Goal: Task Accomplishment & Management: Use online tool/utility

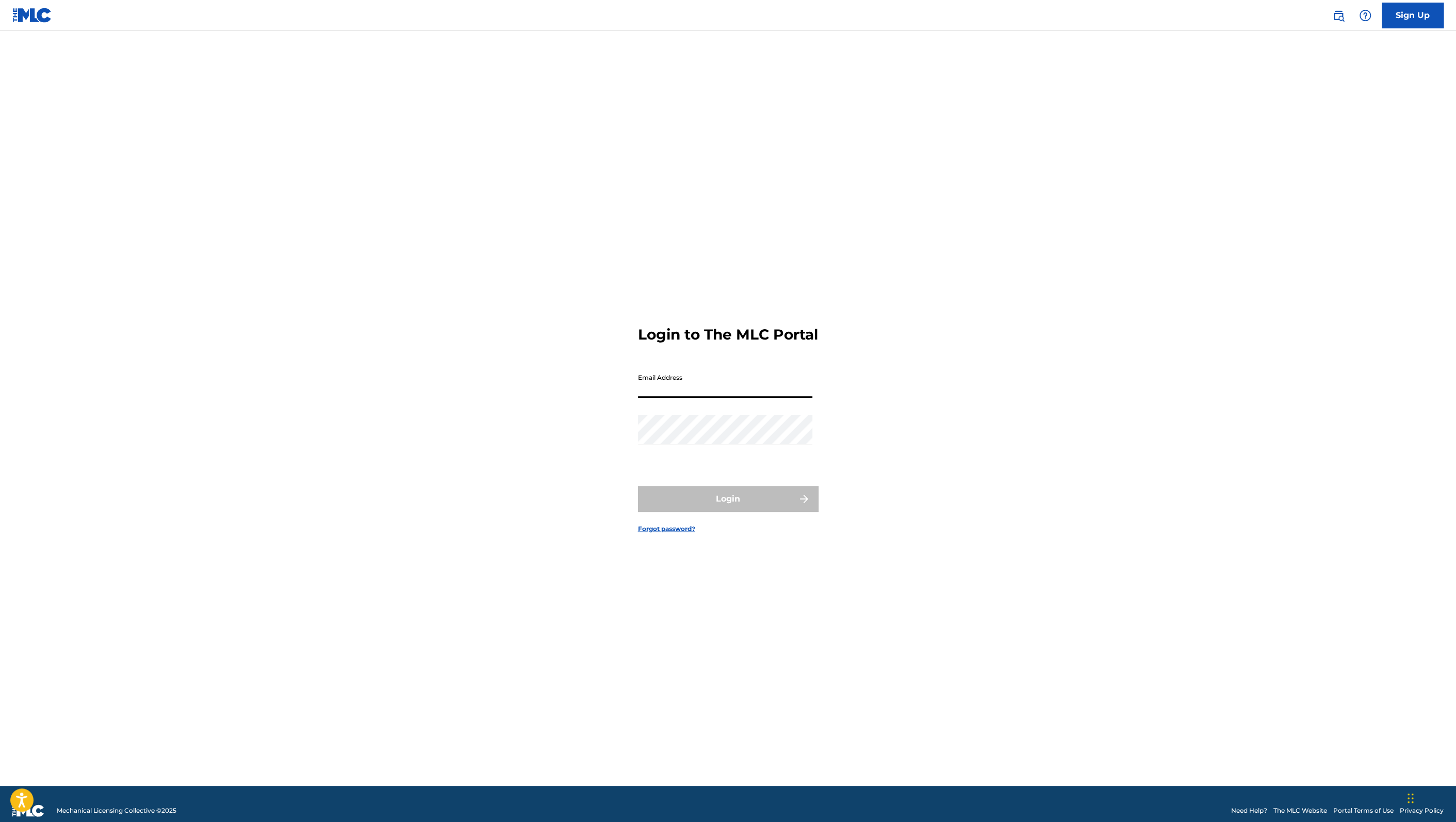
click at [739, 397] on input "Email Address" at bounding box center [725, 383] width 174 height 30
type input "[PERSON_NAME][EMAIL_ADDRESS][PERSON_NAME][DOMAIN_NAME]"
click at [735, 512] on button "Login" at bounding box center [728, 499] width 181 height 26
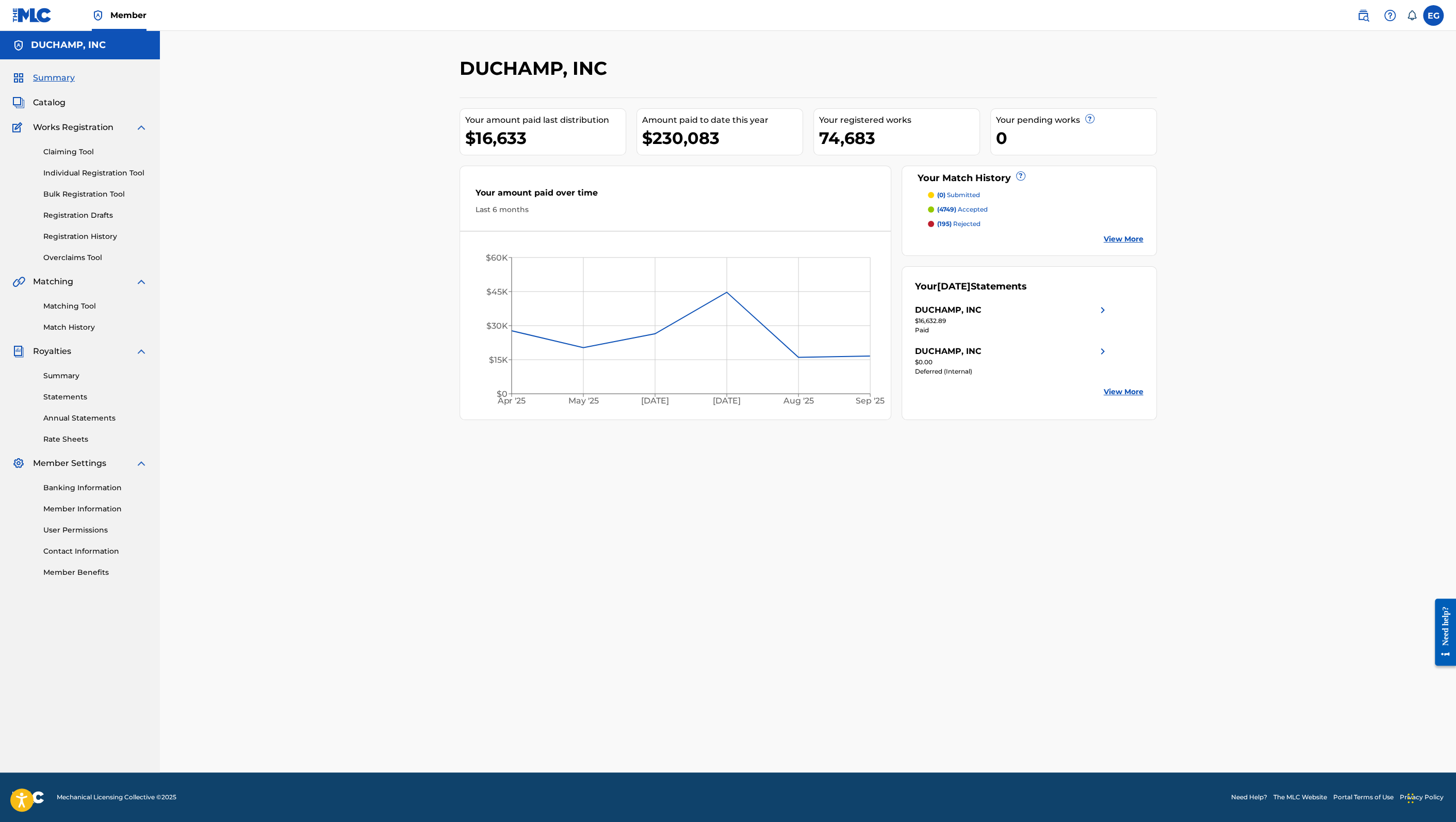
click at [78, 307] on link "Matching Tool" at bounding box center [95, 306] width 104 height 11
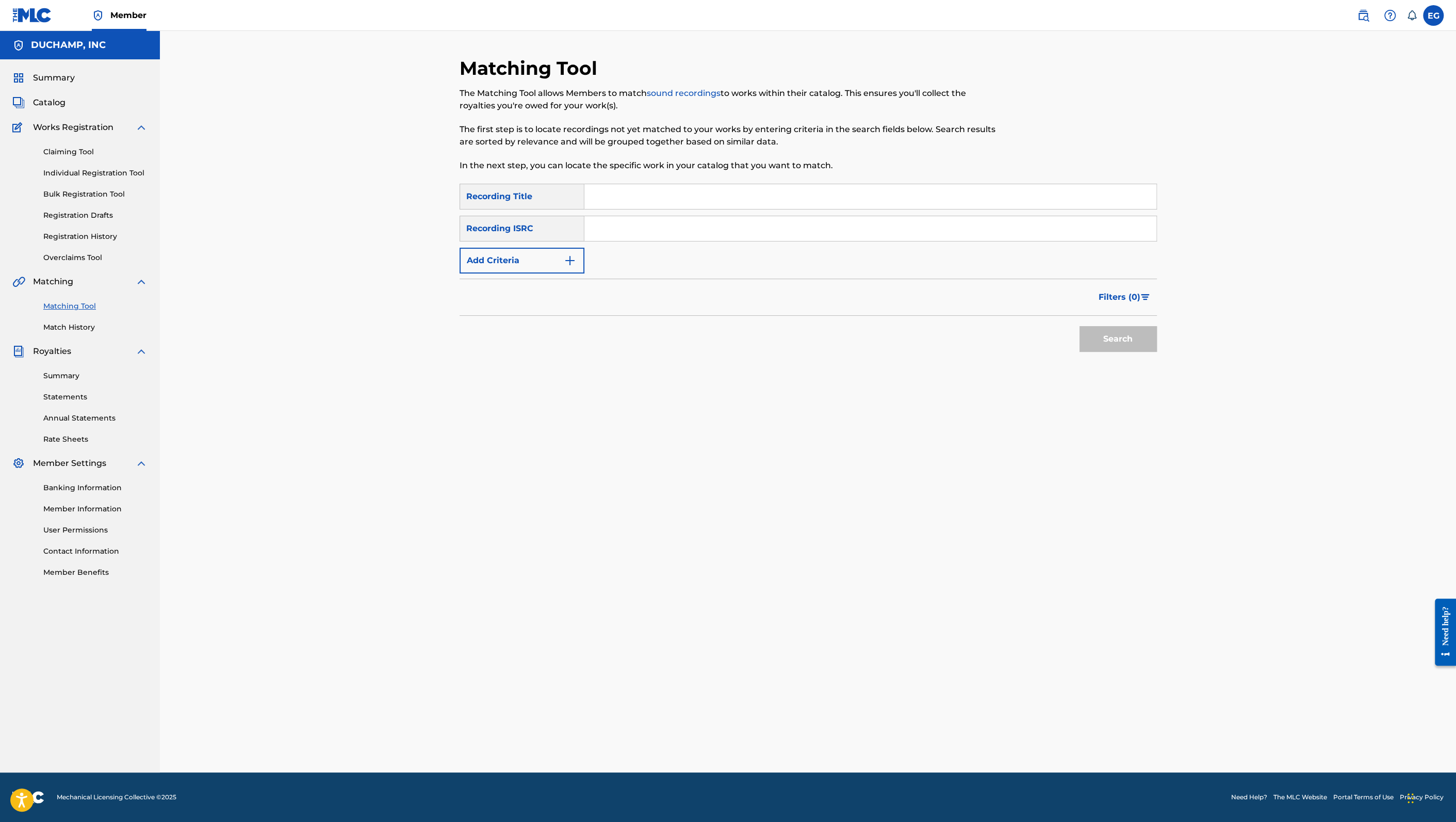
click at [616, 194] on input "Search Form" at bounding box center [870, 196] width 572 height 24
paste input "Bolero - Audiotree Live Verson"
type input "Bolero - Audiotree Live Verson"
click at [1106, 335] on button "Search" at bounding box center [1118, 338] width 77 height 26
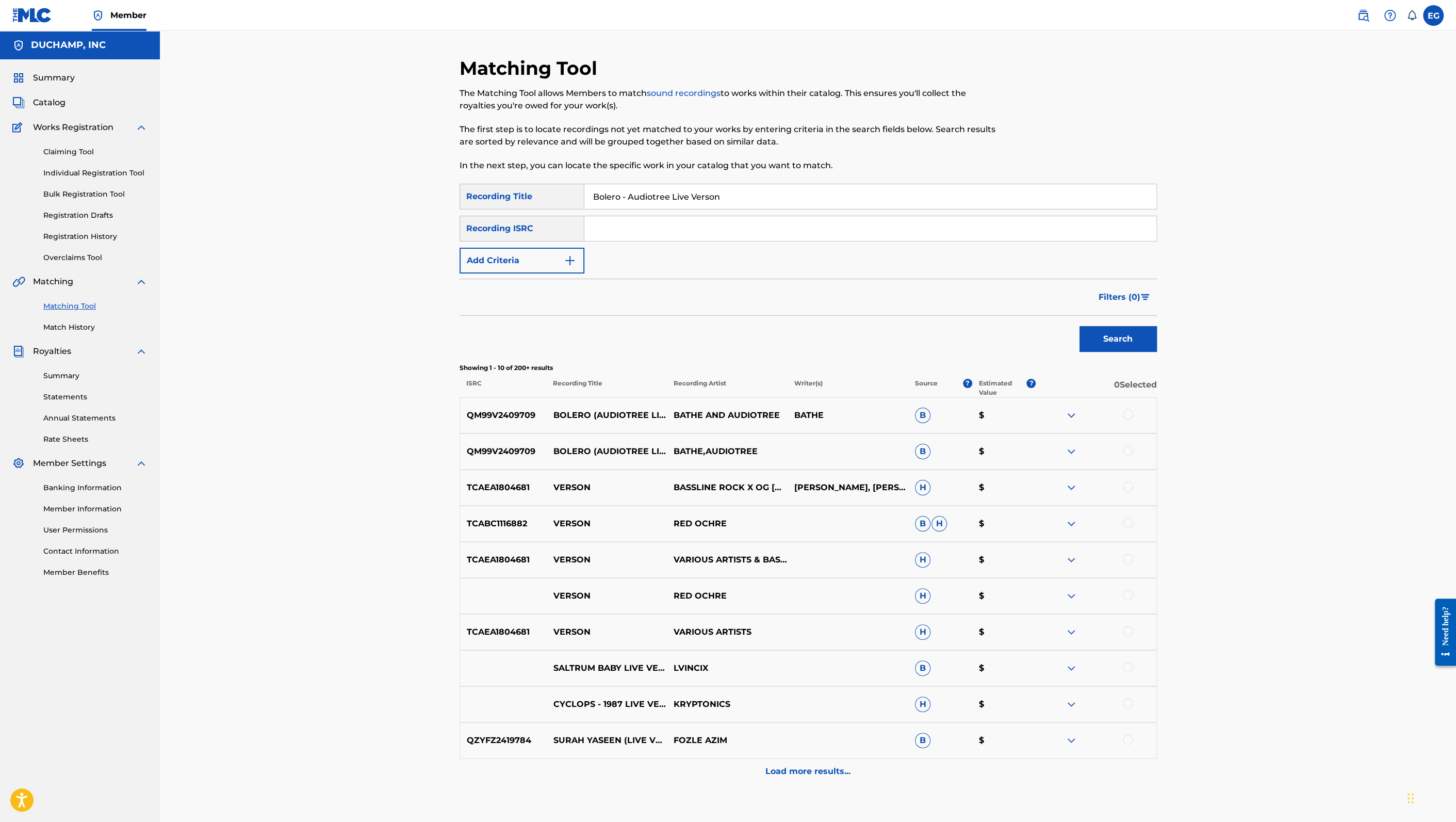
click at [1130, 413] on div at bounding box center [1128, 414] width 10 height 10
click at [1129, 450] on div at bounding box center [1128, 450] width 10 height 10
click at [750, 738] on button "Match 2 Groups" at bounding box center [725, 737] width 114 height 26
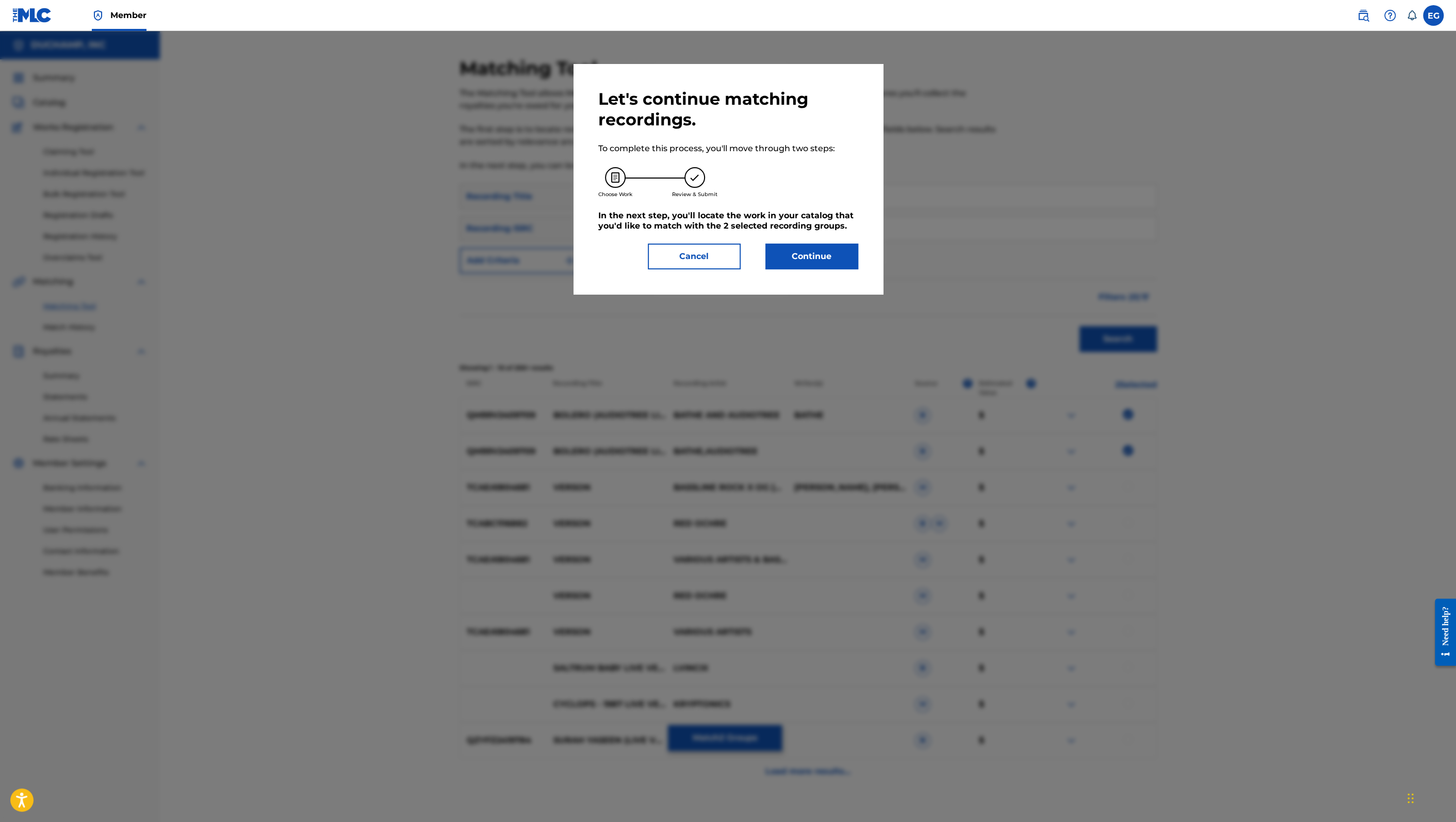
click at [805, 251] on button "Continue" at bounding box center [811, 256] width 93 height 26
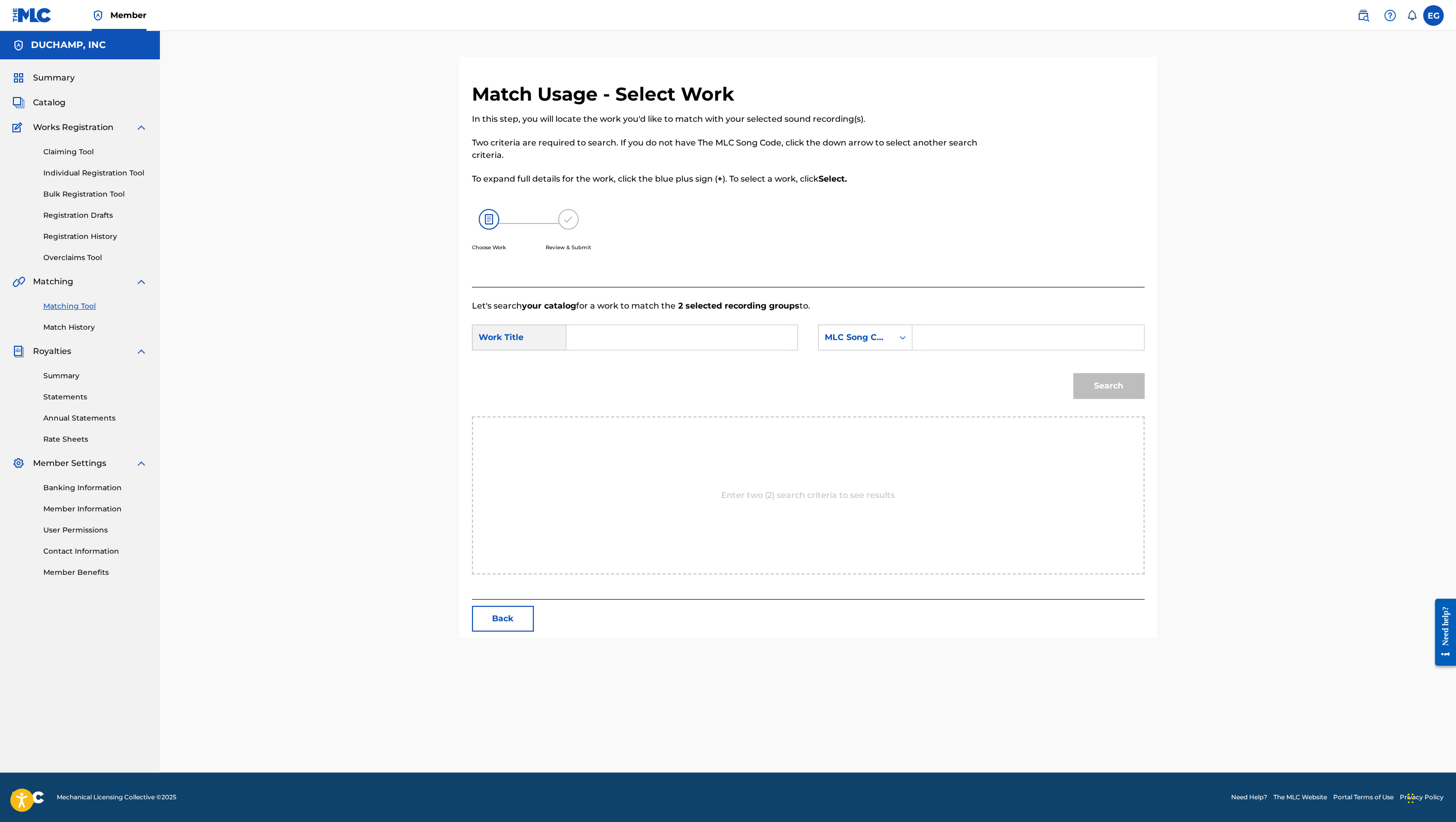
click at [619, 343] on input "Search Form" at bounding box center [682, 337] width 213 height 24
paste input "Bolero - Audiotree Live Verson"
type input "Bolero - Audiotree Live Verson"
click at [873, 333] on div "MLC Song Code" at bounding box center [855, 338] width 62 height 13
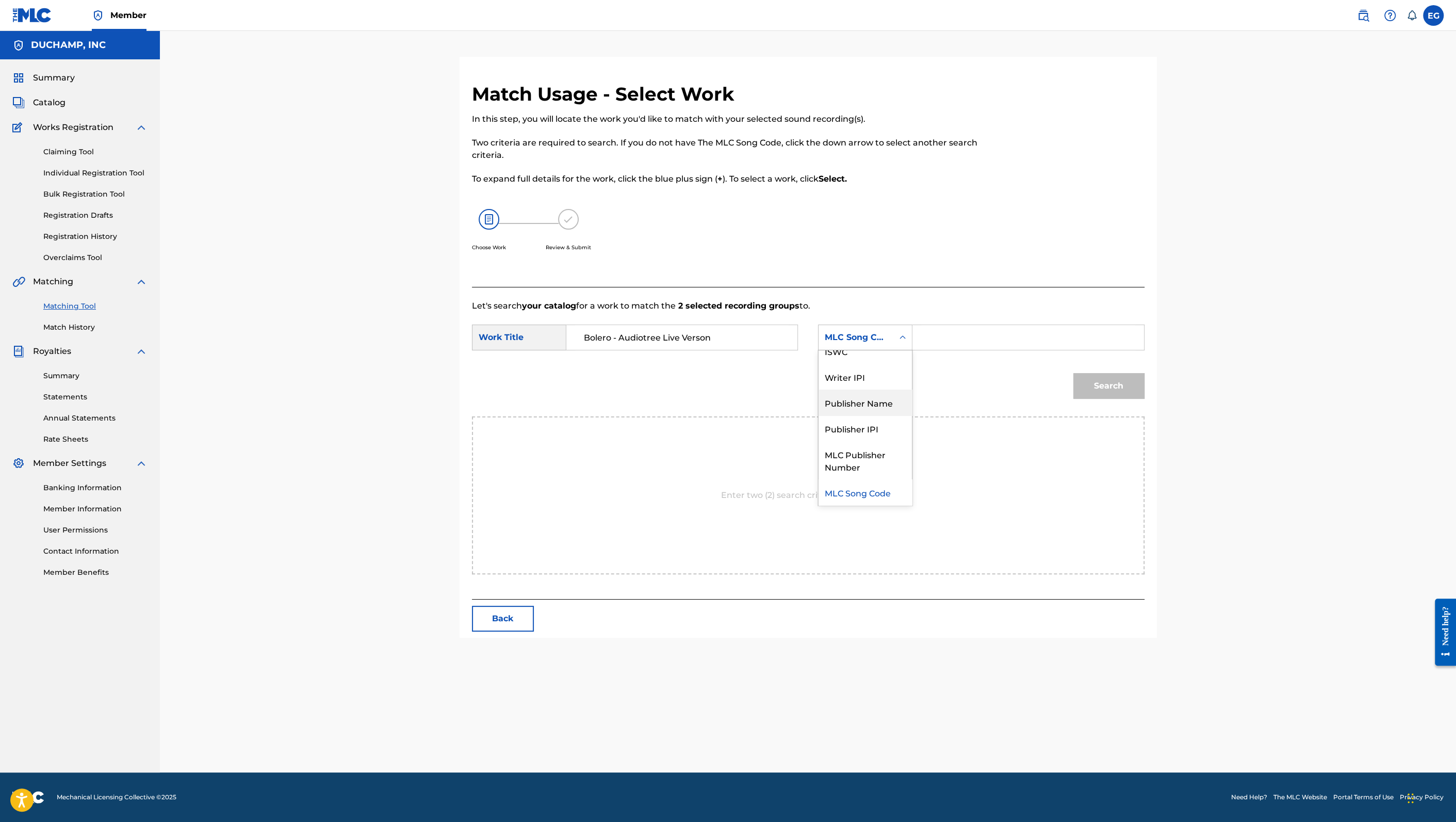
drag, startPoint x: 867, startPoint y: 404, endPoint x: 905, endPoint y: 376, distance: 47.2
click at [867, 404] on div "Publisher Name" at bounding box center [865, 402] width 94 height 26
click at [937, 322] on form "SearchWithCriteria2438c5bd-b724-4bfd-a5ba-3f4588b16980 Work Title Bolero - Audi…" at bounding box center [808, 364] width 672 height 104
click at [939, 339] on input "Search Form" at bounding box center [1027, 337] width 213 height 24
type input "[PERSON_NAME]"
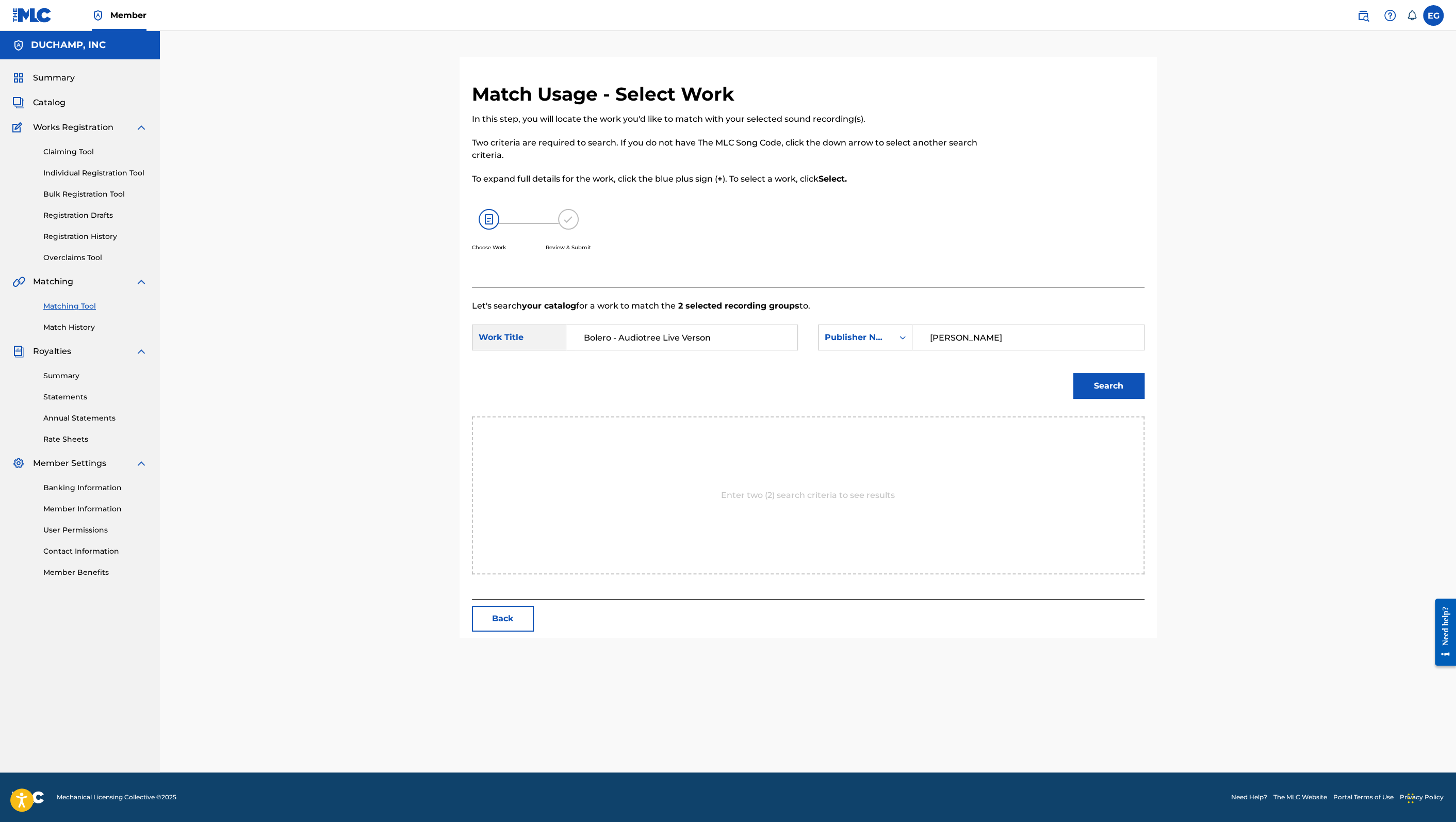
click at [1080, 389] on button "Search" at bounding box center [1108, 386] width 71 height 26
drag, startPoint x: 586, startPoint y: 338, endPoint x: 543, endPoint y: 336, distance: 43.0
click at [543, 336] on div "SearchWithCriteria2438c5bd-b724-4bfd-a5ba-3f4588b16980 Work Title Bolero - Audi…" at bounding box center [634, 337] width 326 height 26
click at [886, 344] on div "Publisher Name" at bounding box center [855, 337] width 75 height 19
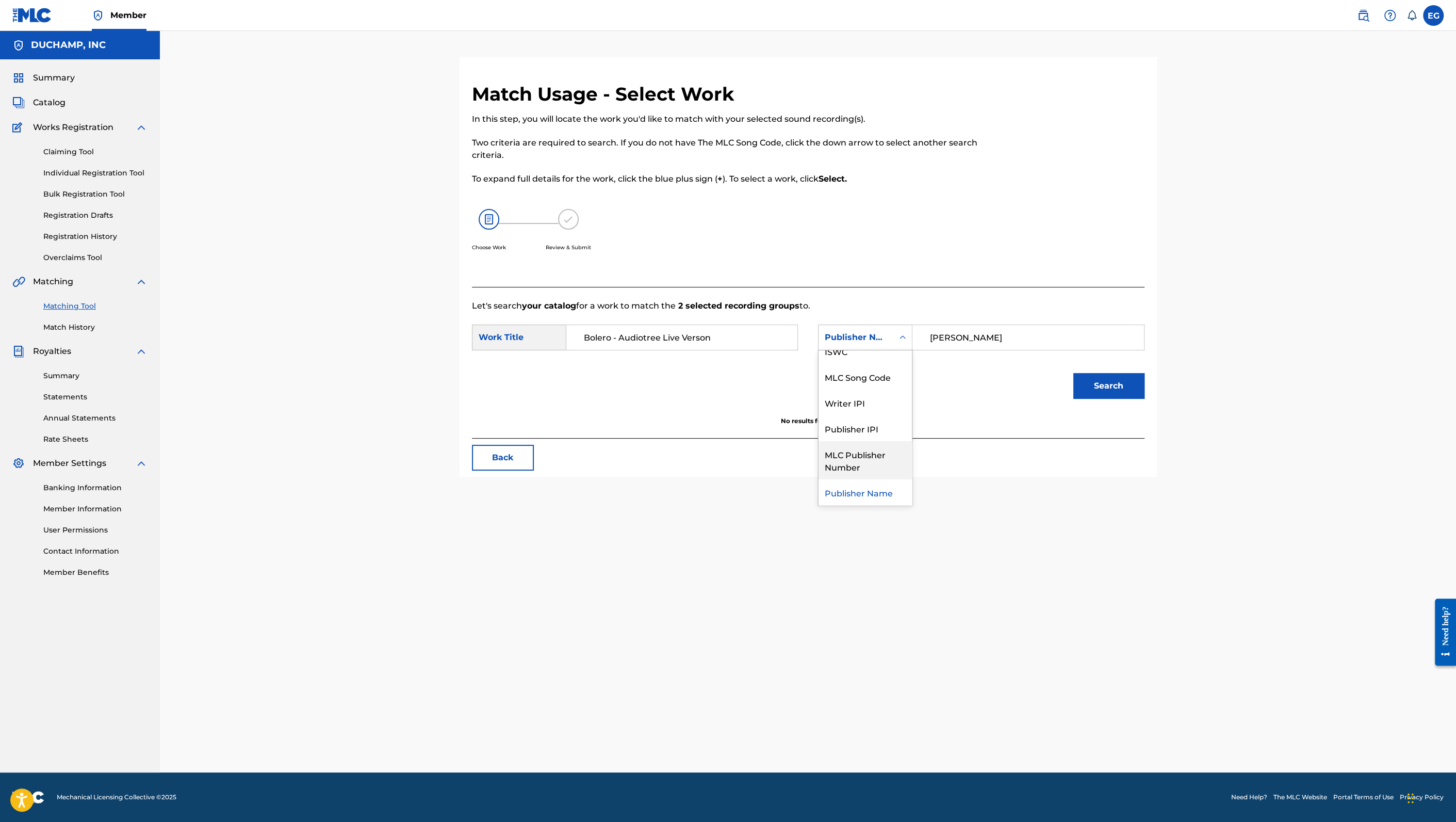
scroll to position [0, 0]
click at [867, 360] on div "Writer Name" at bounding box center [865, 363] width 94 height 26
click at [972, 345] on input "Search Form" at bounding box center [1027, 337] width 213 height 24
click at [1073, 373] on button "Search" at bounding box center [1108, 386] width 71 height 26
drag, startPoint x: 946, startPoint y: 340, endPoint x: 883, endPoint y: 338, distance: 63.0
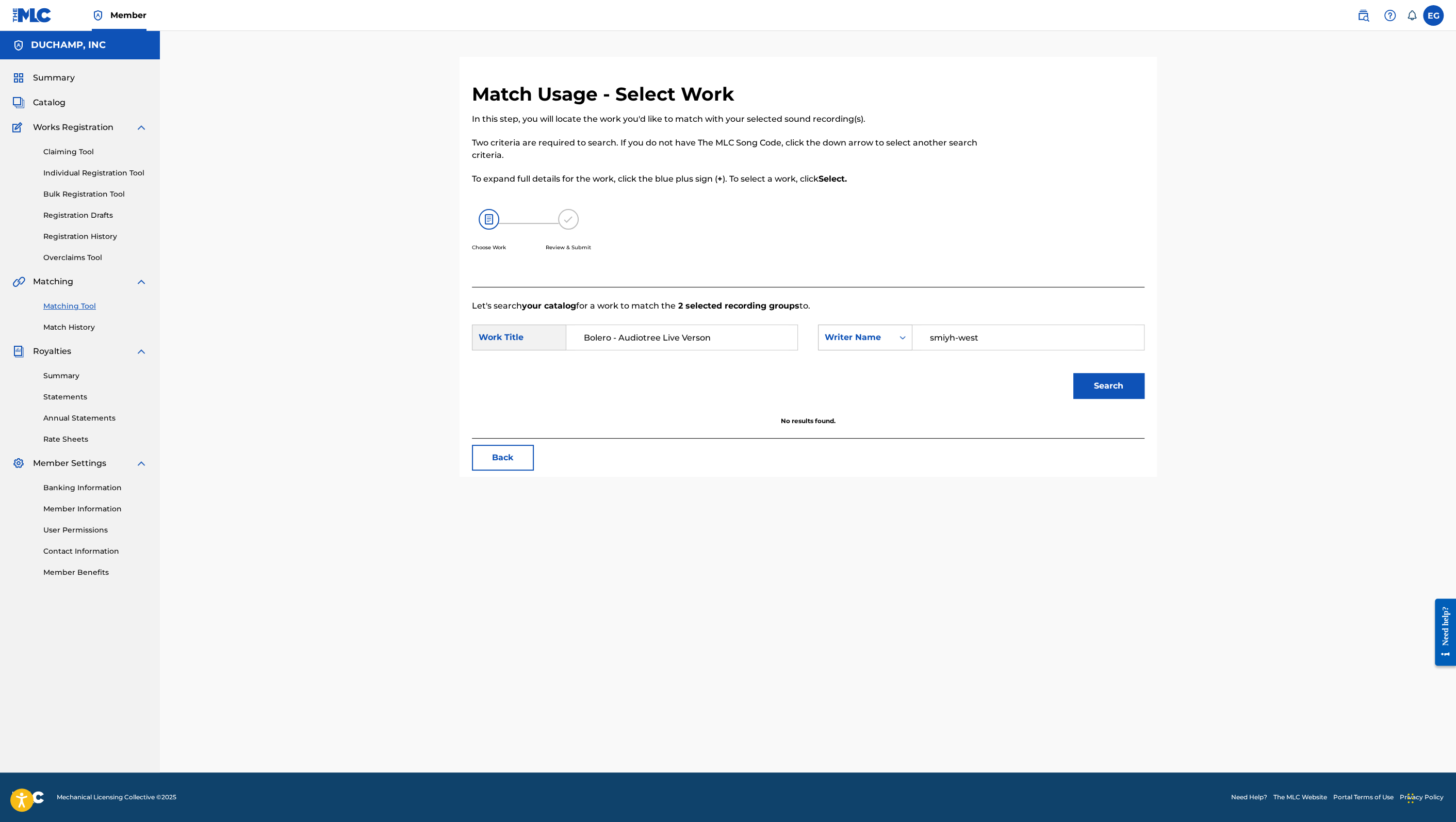
click at [883, 338] on div "SearchWithCriteria6bb5fbf6-2911-44bf-8b6d-51eb37b3833a Writer Name smiyh-west" at bounding box center [980, 337] width 326 height 26
type input "[PERSON_NAME]"
click at [1073, 373] on button "Search" at bounding box center [1108, 386] width 71 height 26
click at [73, 155] on link "Claiming Tool" at bounding box center [95, 151] width 104 height 11
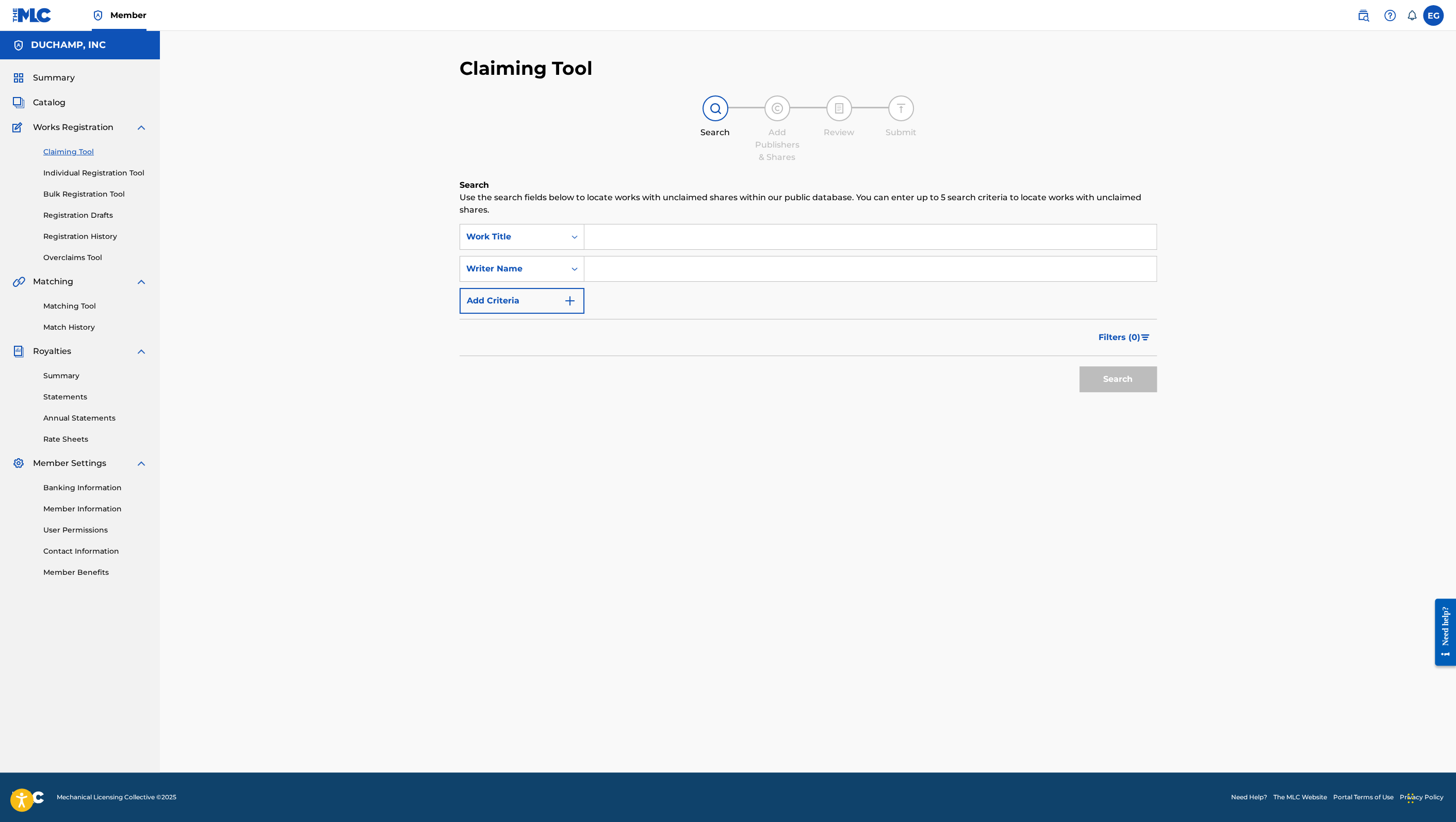
click at [83, 306] on link "Matching Tool" at bounding box center [95, 306] width 104 height 11
